Goal: Task Accomplishment & Management: Manage account settings

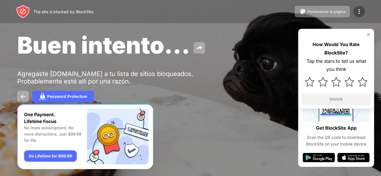
click at [361, 14] on img at bounding box center [359, 11] width 7 height 7
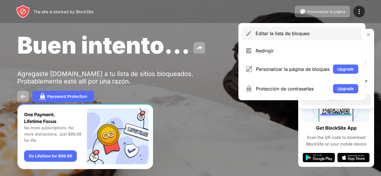
click at [280, 35] on div "Editar la lista de bloqueo" at bounding box center [307, 33] width 103 height 6
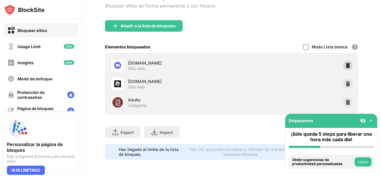
click at [345, 63] on img at bounding box center [348, 65] width 6 height 6
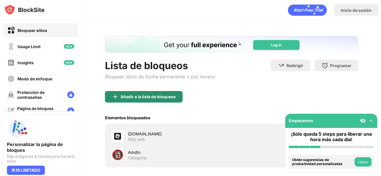
click at [155, 98] on div "Añadir a la lista de bloqueos" at bounding box center [147, 96] width 55 height 5
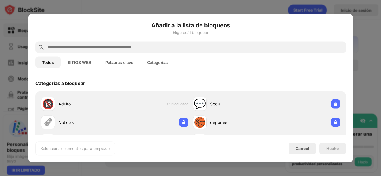
click at [156, 46] on input "text" at bounding box center [195, 47] width 297 height 7
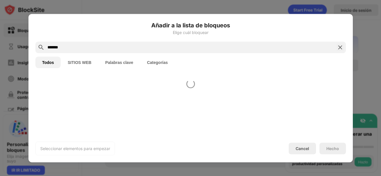
type input "*******"
click at [230, 35] on div "Añadir a la lista de bloqueos Elige cuál bloquear" at bounding box center [190, 31] width 311 height 21
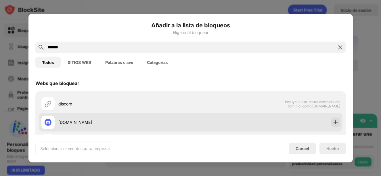
click at [333, 123] on img at bounding box center [336, 122] width 6 height 6
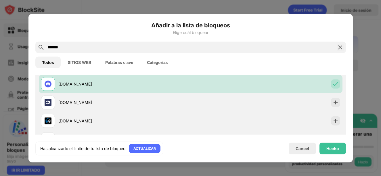
scroll to position [58, 0]
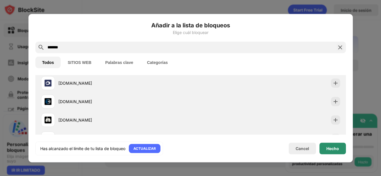
click at [335, 151] on div "Hecho" at bounding box center [333, 148] width 26 height 12
